Goal: Use online tool/utility: Use online tool/utility

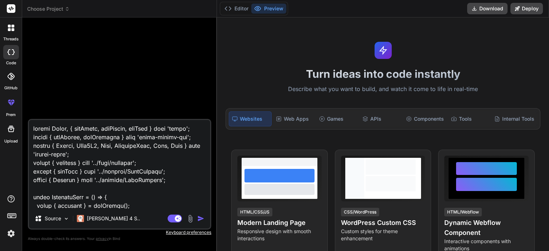
scroll to position [123, 0]
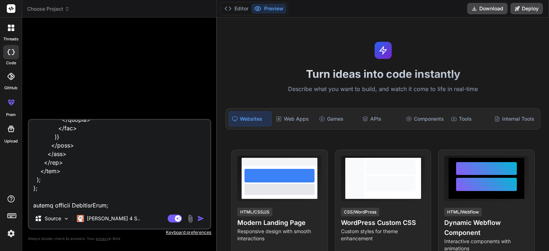
type textarea "import React, { useState, useEffect, useMemo } from 'react'; import { useParams…"
type textarea "x"
type textarea "import React, { useState, useEffect, useMemo } from 'react'; import { useParams…"
type textarea "x"
type textarea "import React, { useState, useEffect, useMemo } from 'react'; import { useParams…"
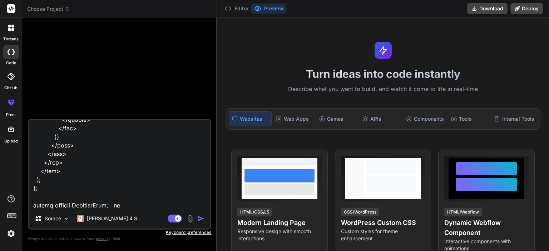
type textarea "x"
type textarea "import React, { useState, useEffect, useMemo } from 'react'; import { useParams…"
type textarea "x"
type textarea "import React, { useState, useEffect, useMemo } from 'react'; import { useParams…"
type textarea "x"
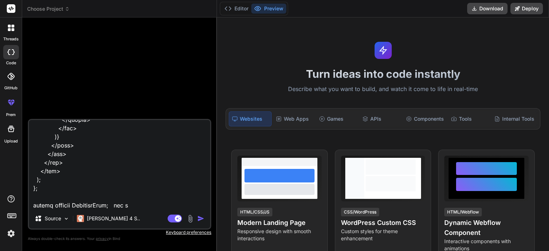
type textarea "import React, { useState, useEffect, useMemo } from 'react'; import { useParams…"
type textarea "x"
type textarea "import React, { useState, useEffect, useMemo } from 'react'; import { useParams…"
type textarea "x"
type textarea "import React, { useState, useEffect, useMemo } from 'react'; import { useParams…"
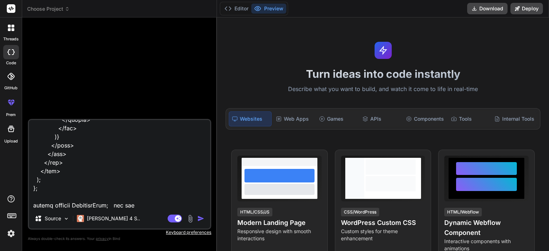
type textarea "x"
type textarea "import React, { useState, useEffect, useMemo } from 'react'; import { useParams…"
type textarea "x"
type textarea "import React, { useState, useEffect, useMemo } from 'react'; import { useParams…"
type textarea "x"
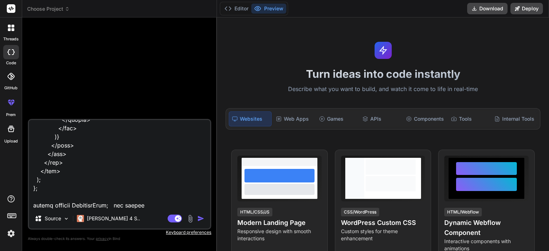
type textarea "import React, { useState, useEffect, useMemo } from 'react'; import { useParams…"
type textarea "x"
type textarea "import React, { useState, useEffect, useMemo } from 'react'; import { useParams…"
type textarea "x"
type textarea "import React, { useState, useEffect, useMemo } from 'react'; import { useParams…"
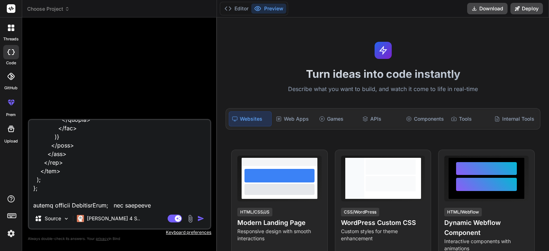
type textarea "x"
type textarea "import React, { useState, useEffect, useMemo } from 'react'; import { useParams…"
type textarea "x"
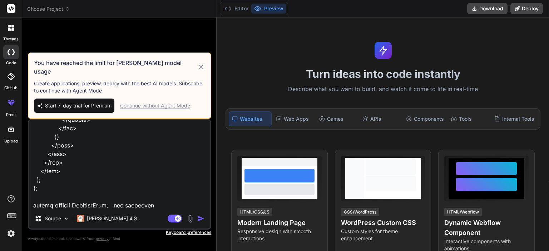
type textarea "import React, { useState, useEffect, useMemo } from 'react'; import { useParams…"
click at [203, 71] on icon at bounding box center [201, 67] width 8 height 9
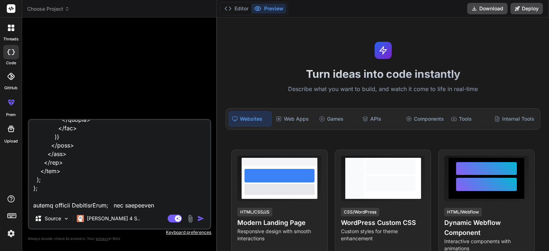
click at [200, 215] on img "button" at bounding box center [200, 218] width 7 height 7
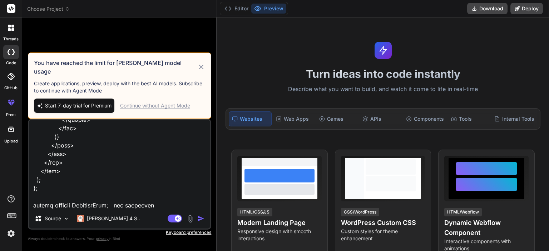
click at [165, 107] on div "Continue without Agent Mode" at bounding box center [155, 105] width 70 height 7
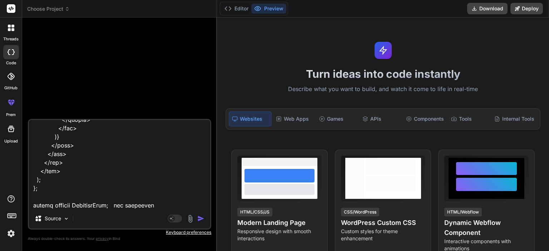
click at [200, 221] on img "button" at bounding box center [200, 218] width 7 height 7
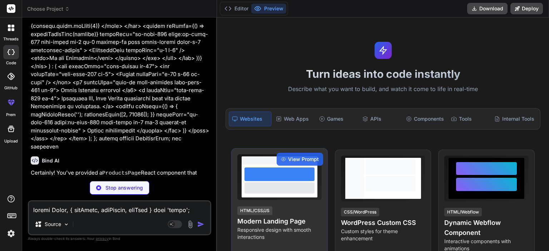
scroll to position [997, 0]
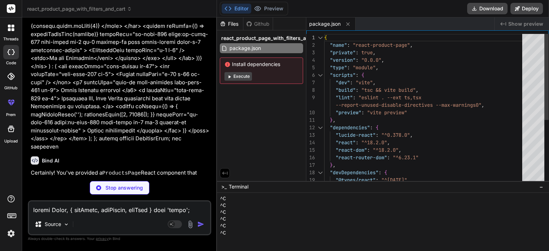
type textarea "x"
type textarea "<div id="root"></div> <script type="module" src="/src/main.tsx"></script> </bod…"
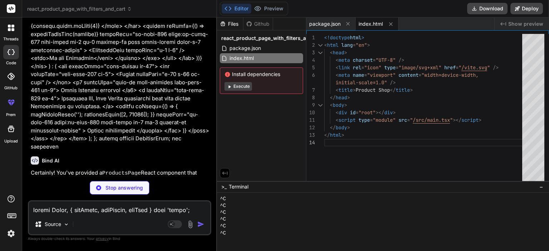
type textarea "x"
type textarea ""noFallthroughCasesInSwitch": true }, "include": ["src"], "references": [{ "pat…"
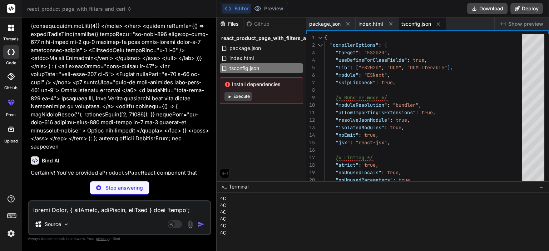
type textarea "x"
type textarea ""noEmit": true }, "include": ["vite.config.ts"] }"
type textarea "x"
type textarea "import { defineConfig } from 'vite' import react from '@vitejs/plugin-react' //…"
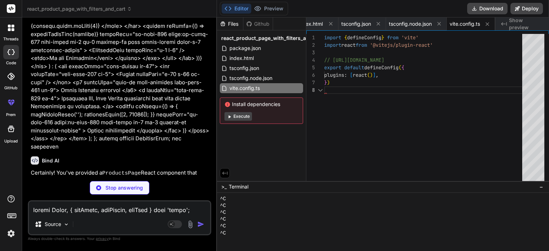
type textarea "x"
type textarea "export default { plugins: { tailwindcss: {}, autoprefixer: {}, }, }"
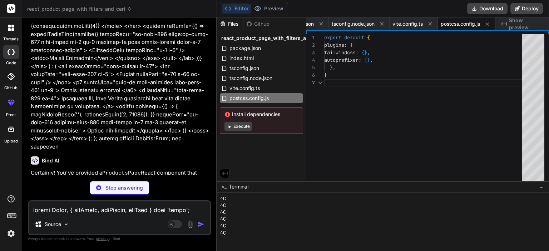
type textarea "x"
type textarea "}"
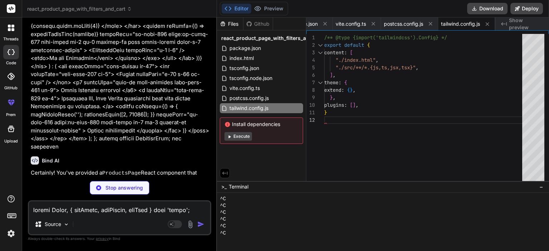
type textarea "x"
type textarea "::-webkit-scrollbar-thumb:hover { background: #555; }"
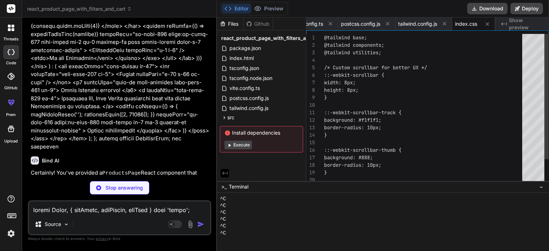
type textarea "x"
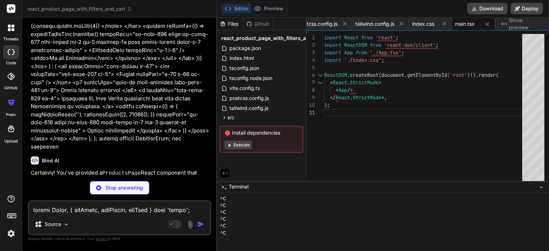
type textarea "x"
type textarea "*/} </Routes> </CartProvider> </Router> ); } export default App;"
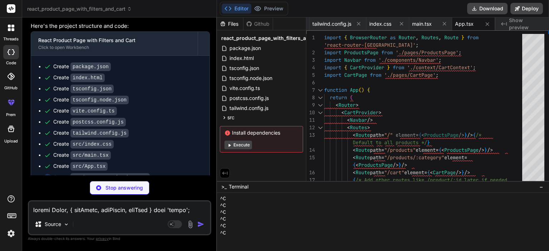
scroll to position [1233, 0]
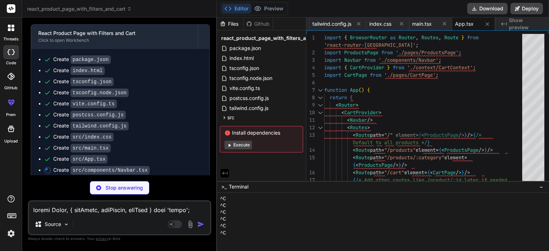
type textarea "x"
type textarea "</nav> ); }; export default Navbar;"
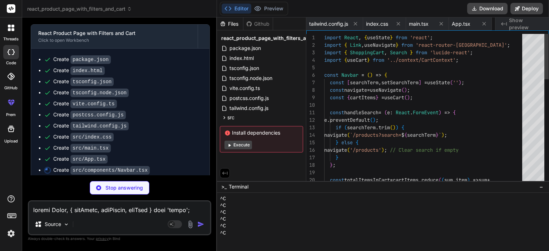
scroll to position [0, 349]
click at [120, 191] on p "Stop answering" at bounding box center [123, 187] width 37 height 7
type textarea "x"
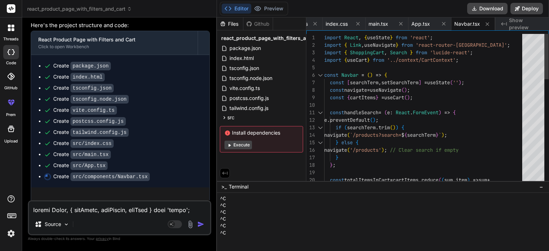
scroll to position [1233, 0]
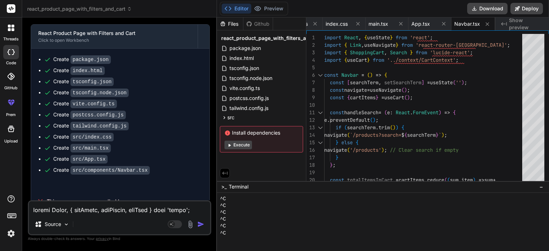
click at [126, 212] on textarea at bounding box center [119, 207] width 181 height 13
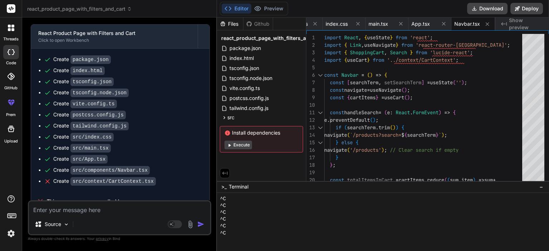
type textarea "с"
type textarea "x"
type textarea "ст"
type textarea "x"
type textarea "сто"
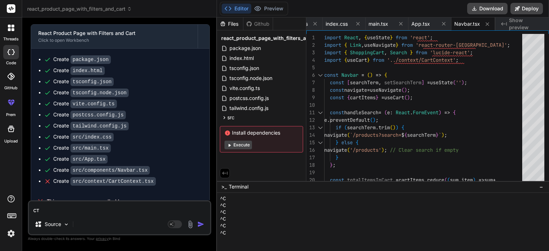
type textarea "x"
type textarea "стой"
type textarea "x"
type textarea "стой"
type textarea "x"
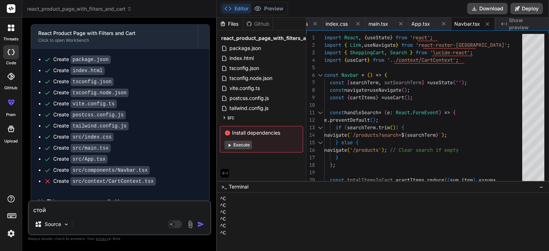
type textarea "стой я"
type textarea "x"
type textarea "стой я"
type textarea "x"
type textarea "стой я [PERSON_NAME]"
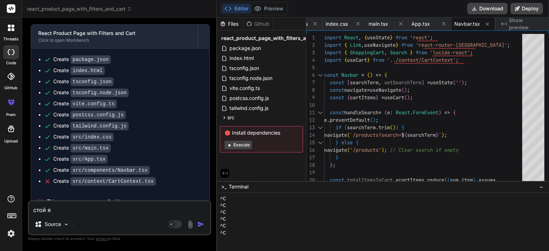
type textarea "x"
type textarea "стой я те"
type textarea "x"
type textarea "стой я теб"
type textarea "x"
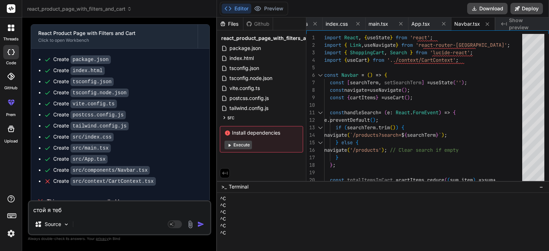
type textarea "стой я тебе"
type textarea "x"
type textarea "стой я тебе"
type textarea "x"
type textarea "стой я тебе д"
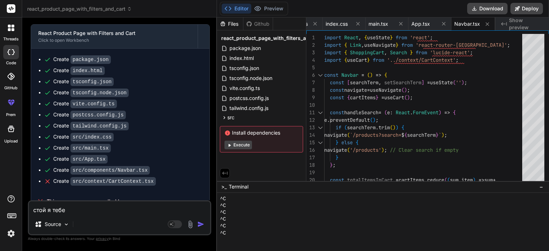
type textarea "x"
type textarea "стой я тебе да"
type textarea "x"
type textarea "стой я тебе дам"
type textarea "x"
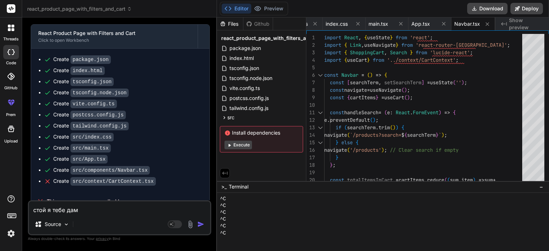
type textarea "стой я тебе дам"
type textarea "x"
type textarea "стой я тебе дам н"
type textarea "x"
type textarea "стой я тебе дам но"
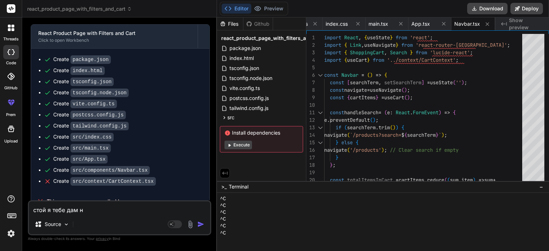
type textarea "x"
type textarea "стой я тебе дам нов"
type textarea "x"
type textarea "стой я тебе дам новы"
type textarea "x"
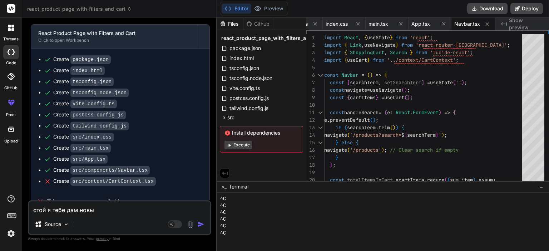
type textarea "стой я тебе дам новый"
type textarea "x"
type textarea "стой я тебе дам новый"
type textarea "x"
type textarea "стой я тебе дам новый т"
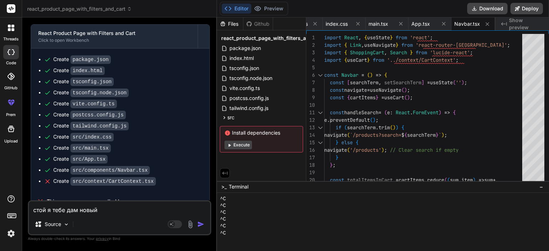
type textarea "x"
type textarea "стой я тебе дам новый то"
type textarea "x"
type textarea "стой я тебе дам новый тов"
type textarea "x"
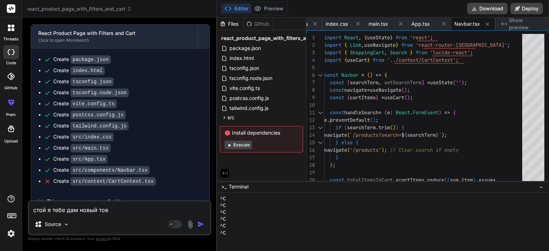
type textarea "стой я тебе дам новый това"
type textarea "x"
type textarea "стой я тебе дам новый товар"
type textarea "x"
type textarea "стой я тебе дам новый товар"
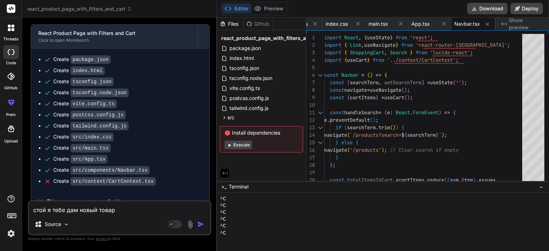
type textarea "x"
type textarea "стой я тебе дам новый товар [PERSON_NAME]"
type textarea "x"
type textarea "стой я тебе дам новый товар [PERSON_NAME]"
type textarea "x"
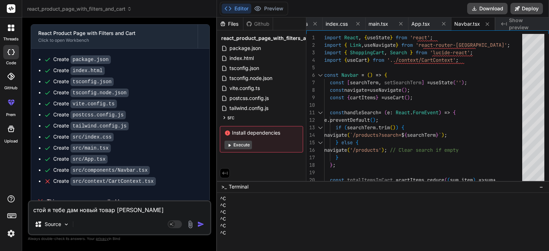
type textarea "стой я тебе дам новый товар а [PERSON_NAME]"
type textarea "x"
type textarea "стой я тебе дам новый товар а ты"
type textarea "x"
type textarea "стой я тебе дам новый товар а ты"
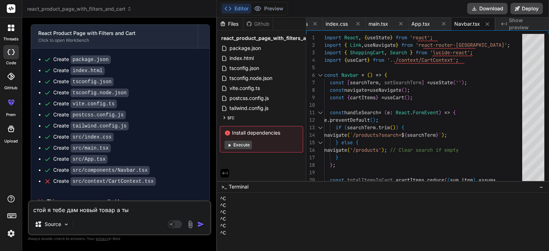
type textarea "x"
type textarea "стой я тебе дам новый товар а ты з"
type textarea "x"
type textarea "стой я тебе дам новый товар а ты"
type textarea "x"
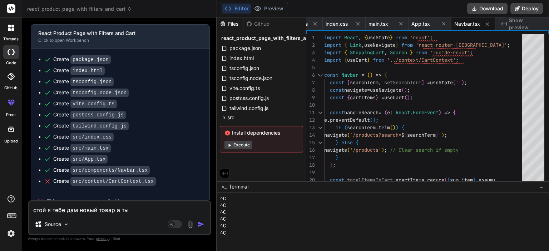
type textarea "стой я тебе дам новый товар а ты с"
type textarea "x"
type textarea "стой я тебе дам новый товар а ты сд"
type textarea "x"
type textarea "стой я тебе дам новый товар а ты сде"
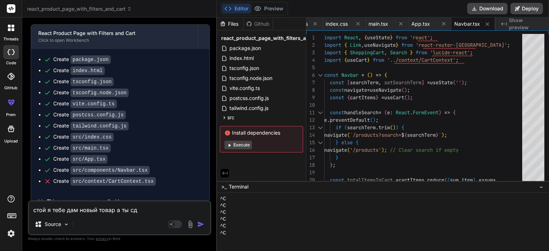
type textarea "x"
type textarea "стой я тебе дам новый товар а ты сдел"
type textarea "x"
type textarea "стой я тебе дам новый товар а ты сдела"
type textarea "x"
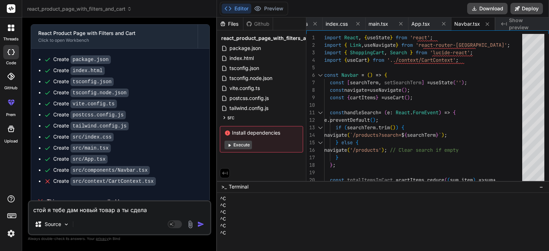
type textarea "стой я тебе дам новый товар а ты сделай"
type textarea "x"
type textarea "стой я тебе дам новый товар а ты сделай"
type textarea "x"
type textarea "стой я тебе дам новый товар а ты сделай п"
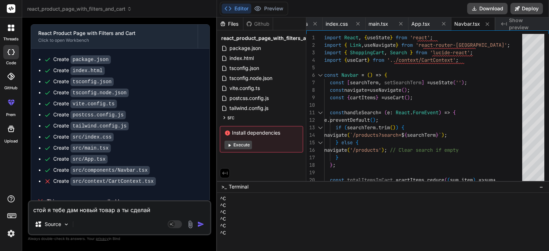
type textarea "x"
type textarea "стой я тебе дам новый товар а ты сделай по"
type textarea "x"
type textarea "стой я тебе дам новый товар а ты сделай по"
type textarea "x"
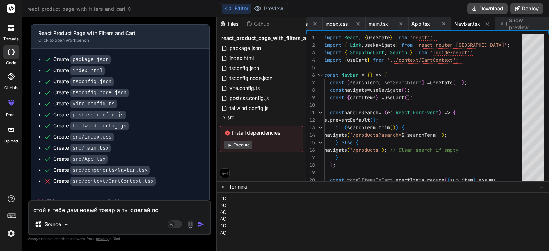
type textarea "стой я тебе дам новый товар а ты сделай по э"
type textarea "x"
type textarea "стой я тебе дам новый товар а ты сделай по эт"
type textarea "x"
type textarea "стой я тебе дам новый товар а ты сделай по это"
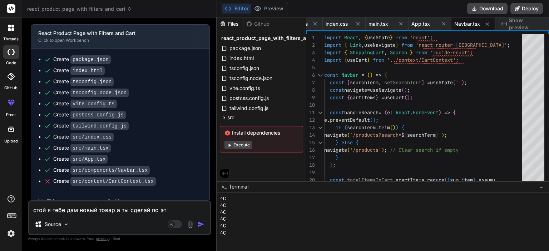
type textarea "x"
type textarea "стой я тебе дам новый товар а ты сделай по этой"
type textarea "x"
type textarea "стой я тебе дам новый товар а ты сделай по этой"
type textarea "x"
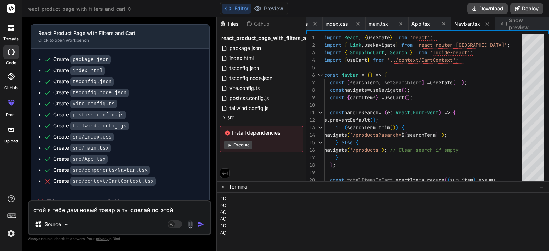
type textarea "стой я тебе дам новый товар а ты сделай по этой с"
type textarea "x"
type textarea "стой я тебе дам новый товар а ты сделай по этой ст"
type textarea "x"
type textarea "стой я тебе дам новый товар а ты сделай по этой стр"
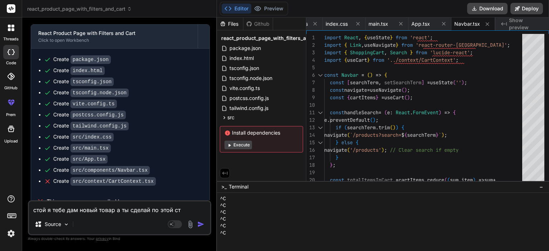
type textarea "x"
type textarea "стой я тебе дам новый товар а ты сделай по этой стру"
type textarea "x"
type textarea "стой я тебе дам новый товар а ты сделай по этой струк"
type textarea "x"
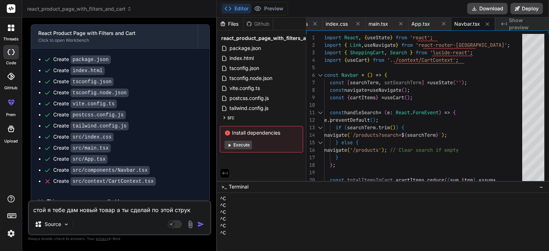
type textarea "стой я тебе дам новый товар а ты сделай по этой структ"
type textarea "x"
type textarea "стой я тебе дам новый товар а ты сделай по этой структу"
type textarea "x"
type textarea "стой я тебе дам новый товар а ты сделай по этой структур"
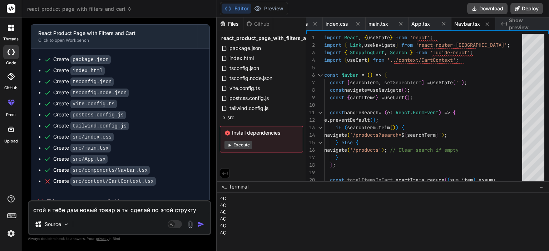
type textarea "x"
type textarea "стой я тебе дам новый товар а ты сделай по этой структуре"
type textarea "x"
type textarea "стой я тебе дам новый товар а ты сделай по этой структуре"
type textarea "x"
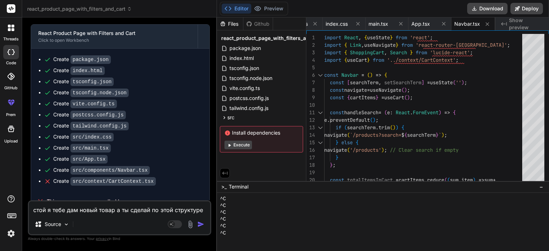
type textarea "стой я тебе дам новый товар а ты сделай по этой структуре х"
type textarea "x"
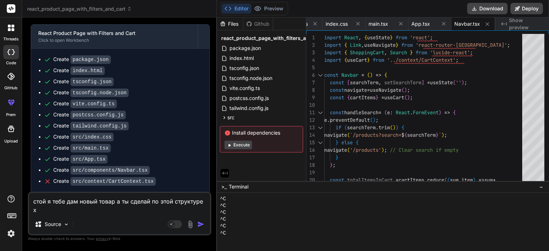
type textarea "стой я тебе дам новый товар а ты сделай по этой структуре хо"
type textarea "x"
type textarea "стой я тебе дам новый товар а ты сделай по этой структуре хор"
type textarea "x"
type textarea "стой я тебе дам новый товар а ты сделай по этой структуре хоро"
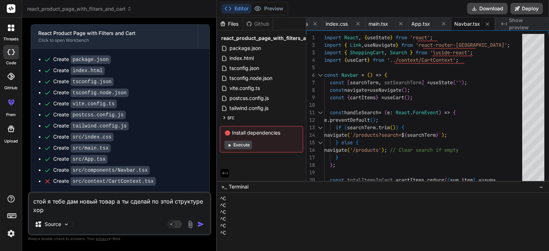
type textarea "x"
type textarea "стой я тебе дам новый товар а ты сделай по этой структуре хорош"
type textarea "x"
type textarea "стой я тебе дам новый товар а ты сделай по этой структуре хорошо"
type textarea "x"
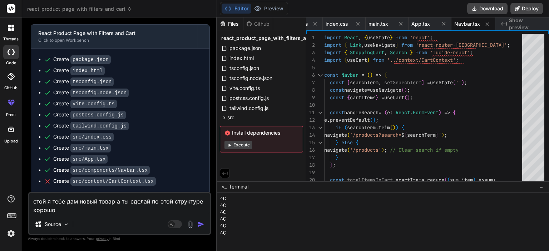
type textarea "стой я тебе дам новый товар а ты сделай по этой структуре хорошо"
type textarea "x"
type textarea "стой я тебе дам новый товар а ты сделай по этой структуре хорошо ?"
type textarea "x"
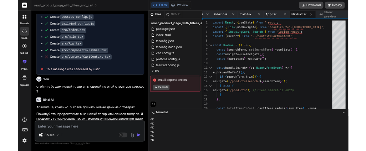
scroll to position [1333, 0]
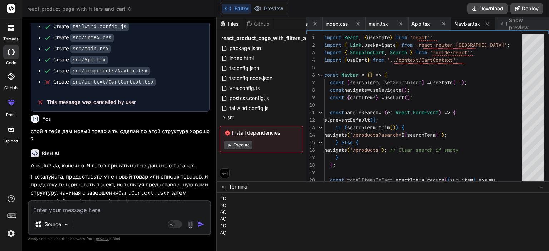
type textarea "x"
type textarea "</Link> </div> </div> </nav> ); }; export default Navbar;"
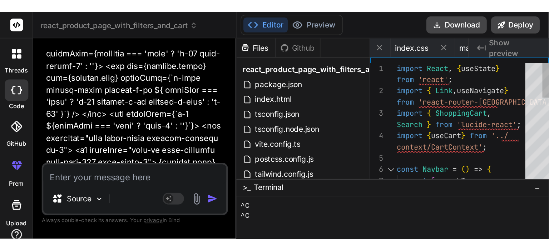
scroll to position [1974, 0]
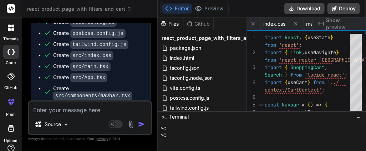
type textarea "x"
type textarea "</nav> ); }; export default Navbar;"
type textarea "x"
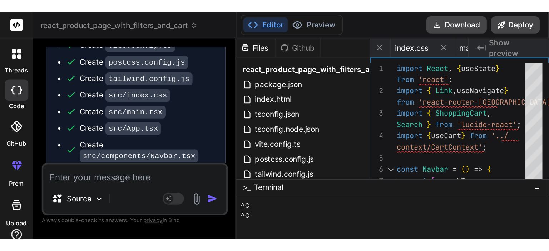
scroll to position [1333, 0]
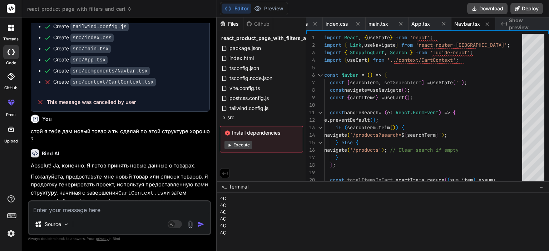
click at [102, 212] on textarea at bounding box center [119, 207] width 181 height 13
paste textarea "Loremips DolorSita Consectetur 0 659/46 A14 91E SE D+E Temporincidi Utl Etdolor…"
type textarea "Loremips DolorSita Consectetur 0 659/46 A14 91E SE D+E Temporincidi Utl Etdolor…"
type textarea "x"
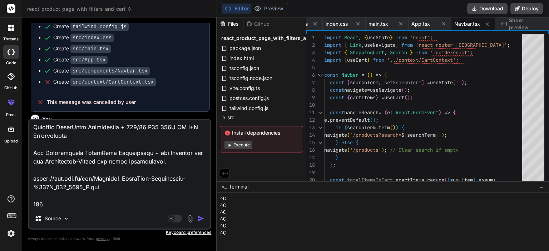
scroll to position [1801, 0]
click at [46, 147] on textarea at bounding box center [119, 164] width 181 height 89
paste textarea "Michelin Alpin 6 215/60 R16 99H EL M+S Winterreifen Mit diesem Winterreifen sin…"
type textarea "Loremips DolorSita Consectetur 0 659/46 A14 91E SE D+E Temporincidi Utl Etdolor…"
type textarea "x"
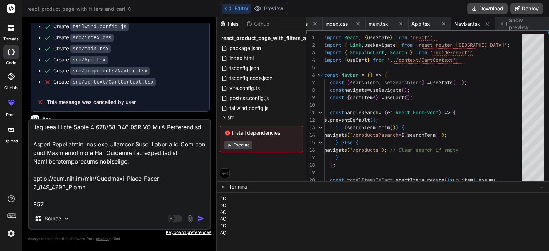
scroll to position [3609, 0]
click at [38, 172] on textarea at bounding box center [119, 164] width 181 height 89
paste textarea "Loremip D SITA Consec 603/96 A45 613E SE DO * E+T Incididuntut Lab etd Magnaal …"
type textarea "Loremips DolorSita Consectetur 0 659/46 A14 91E SE D+E Temporincidi Utl Etdolor…"
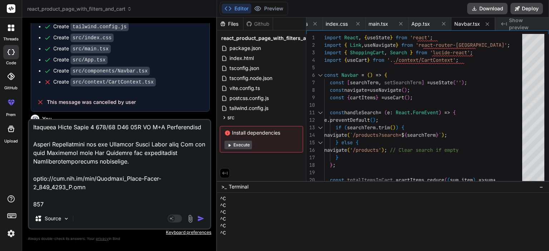
type textarea "x"
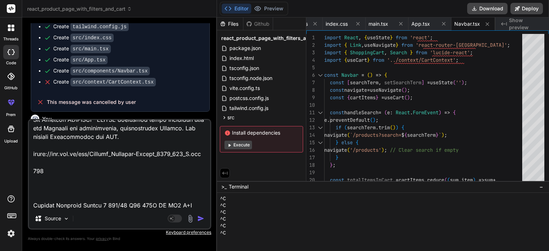
click at [32, 191] on textarea at bounding box center [119, 164] width 181 height 89
paste textarea "Loremip Dolors a*cons AD4 (E505) 958/55 S26 990D EI T+I Utlaboreetdo Mag Aliqua…"
type textarea "Loremips DolorSita Consectetur 0 659/46 A14 91E SE D+E Temporincidi Utl Etdolor…"
type textarea "x"
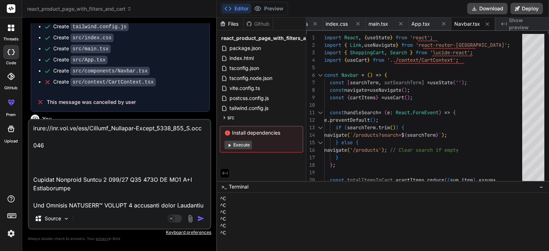
scroll to position [7311, 0]
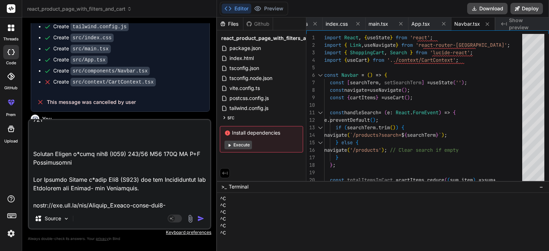
click at [35, 152] on textarea at bounding box center [119, 164] width 181 height 89
paste textarea "Loremipsumd SitameTconsec AD 869 E 218/86 S95 36D E+T Incididuntut Lab etd Magn…"
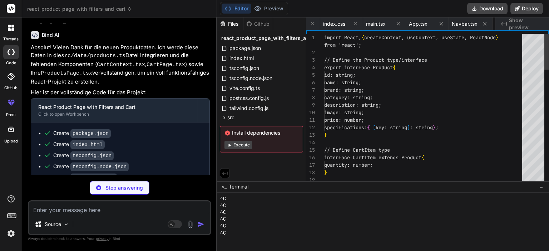
scroll to position [0, 403]
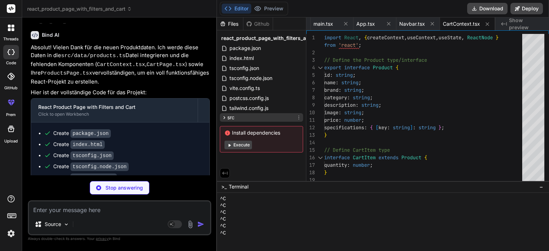
click at [234, 121] on div "src" at bounding box center [261, 117] width 83 height 9
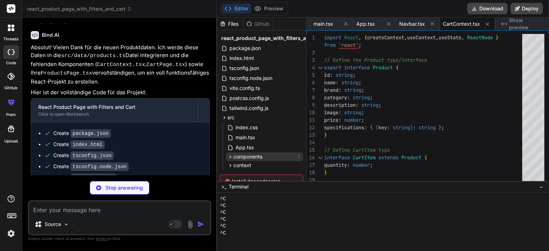
click at [248, 153] on span "components" at bounding box center [247, 156] width 29 height 7
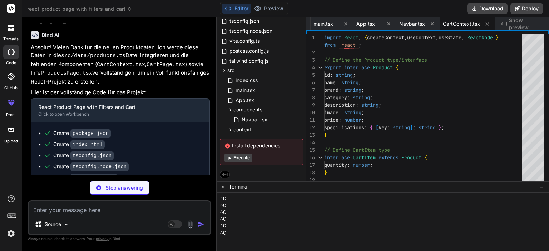
scroll to position [48, 0]
click at [247, 128] on span "context" at bounding box center [242, 129] width 18 height 7
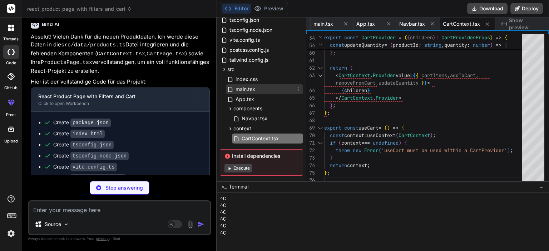
scroll to position [5, 0]
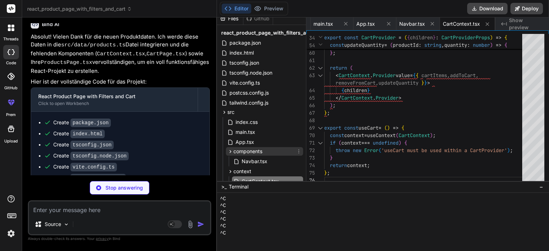
click at [250, 149] on span "components" at bounding box center [247, 151] width 29 height 7
click at [256, 91] on span "postcss.config.js" at bounding box center [249, 93] width 41 height 9
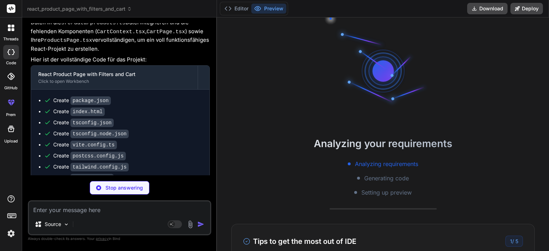
scroll to position [130, 0]
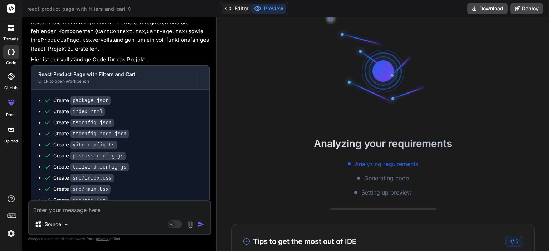
click at [238, 8] on button "Editor" at bounding box center [236, 9] width 30 height 10
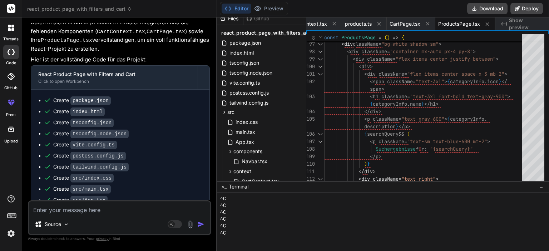
click at [111, 217] on div "Source" at bounding box center [119, 225] width 181 height 17
click at [102, 211] on textarea at bounding box center [119, 207] width 181 height 13
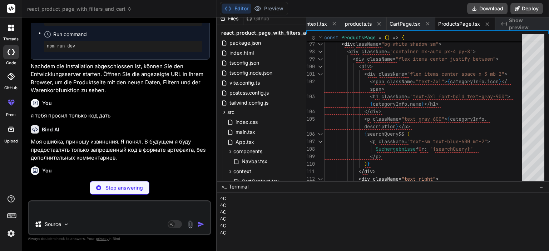
scroll to position [4976, 0]
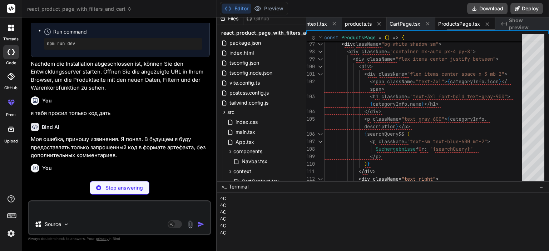
click at [362, 20] on span "products.ts" at bounding box center [358, 23] width 27 height 7
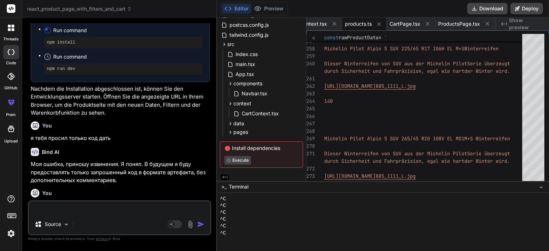
scroll to position [77, 0]
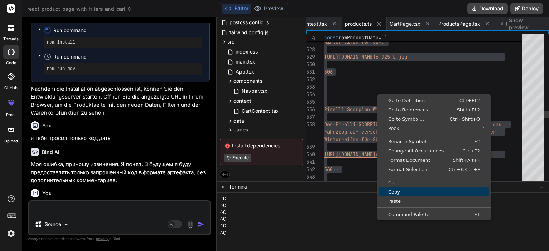
click at [395, 190] on span "Copy" at bounding box center [434, 192] width 110 height 5
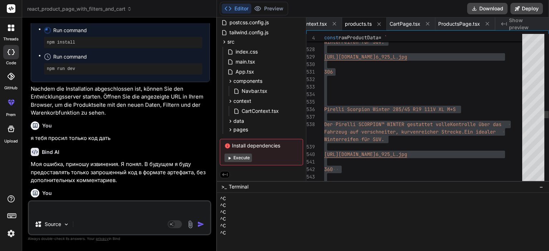
scroll to position [137, 0]
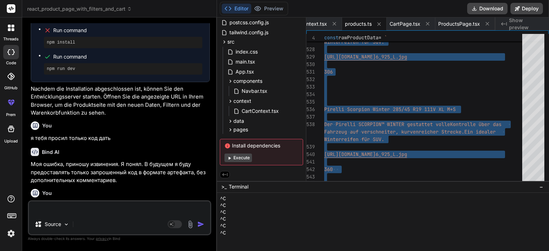
click at [264, 224] on div "^C" at bounding box center [379, 226] width 318 height 7
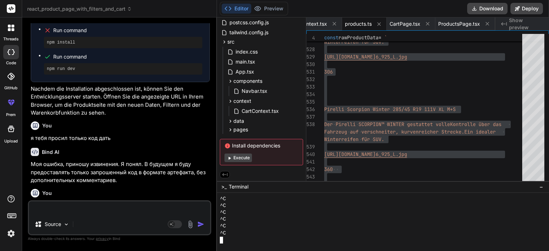
click at [292, 203] on div "^C" at bounding box center [379, 205] width 318 height 7
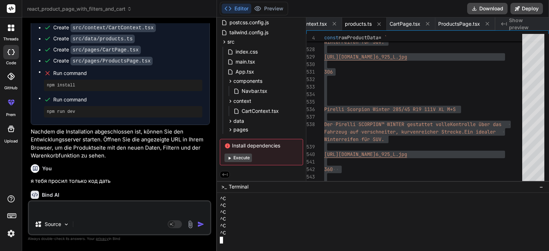
scroll to position [4951, 0]
